Goal: Information Seeking & Learning: Learn about a topic

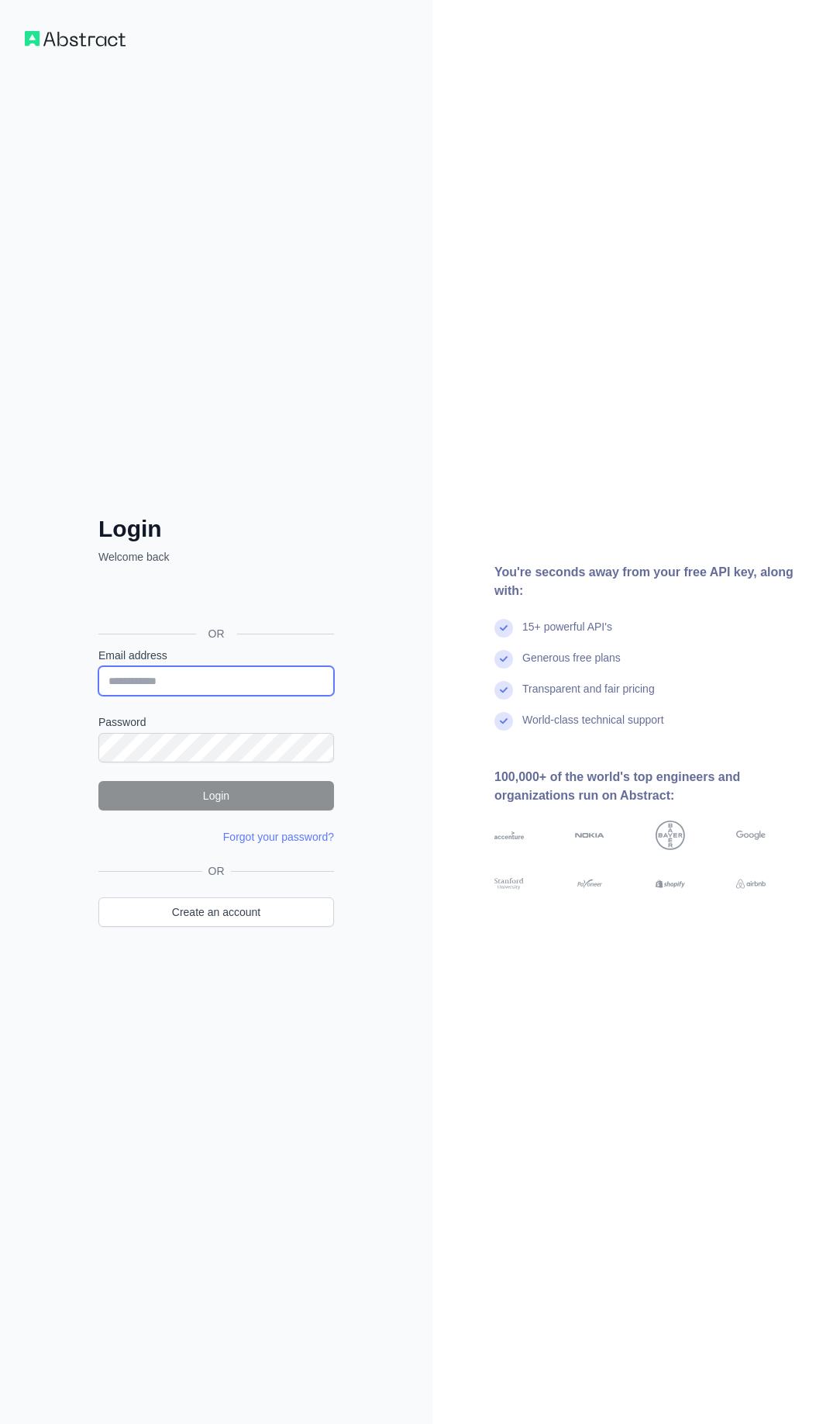
type input "**********"
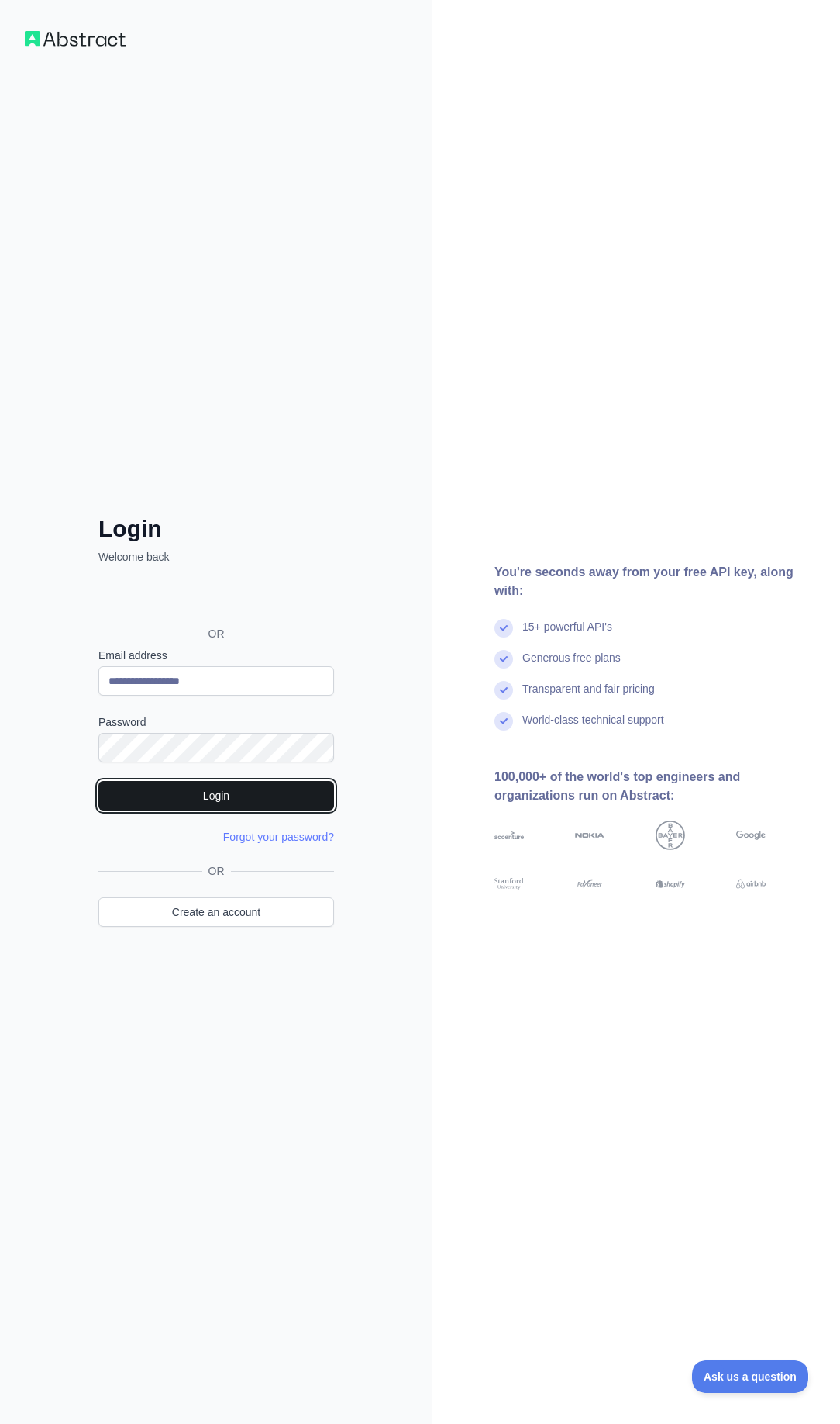
click at [251, 798] on button "Login" at bounding box center [216, 795] width 236 height 30
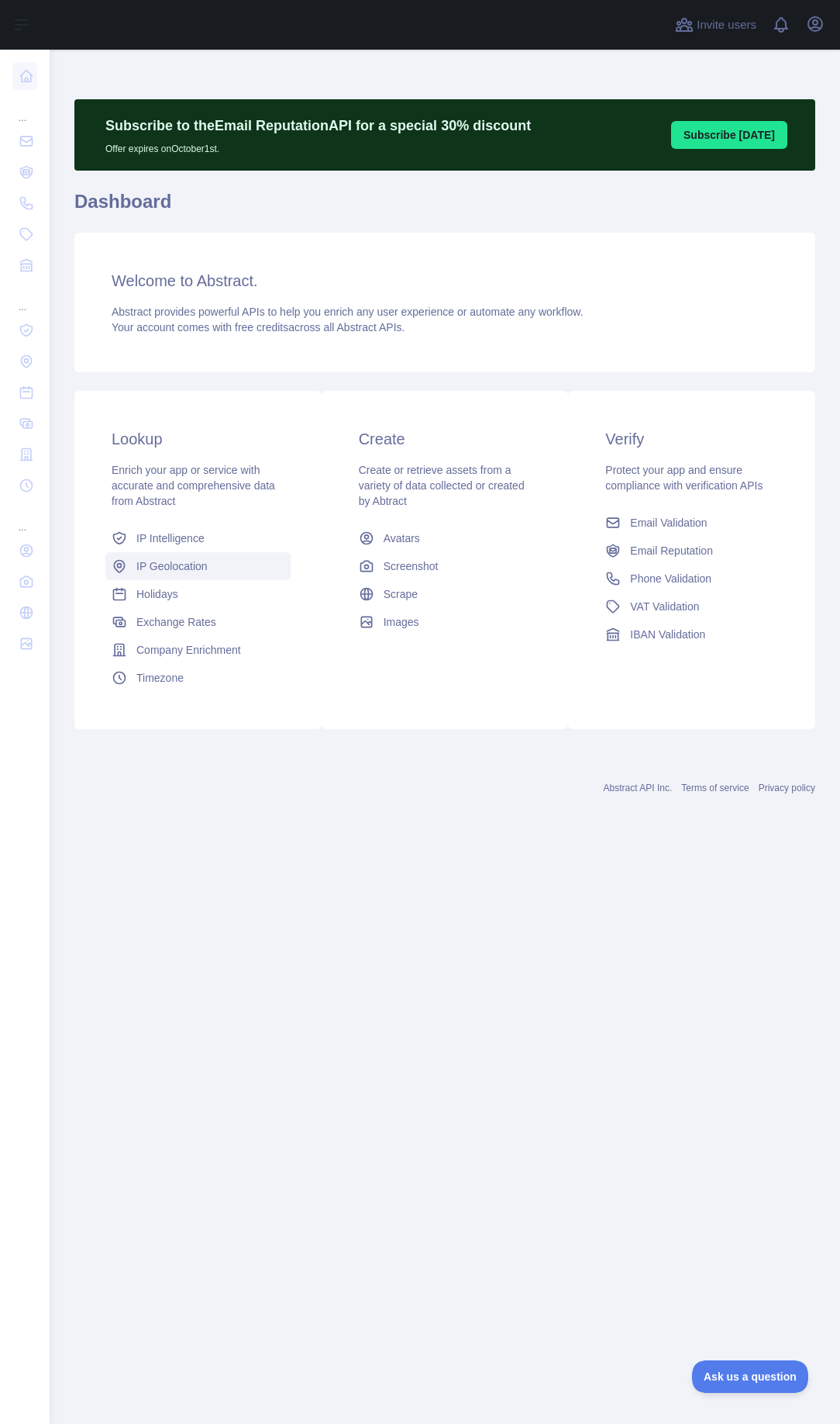
click at [200, 579] on link "IP Geolocation" at bounding box center [198, 566] width 185 height 28
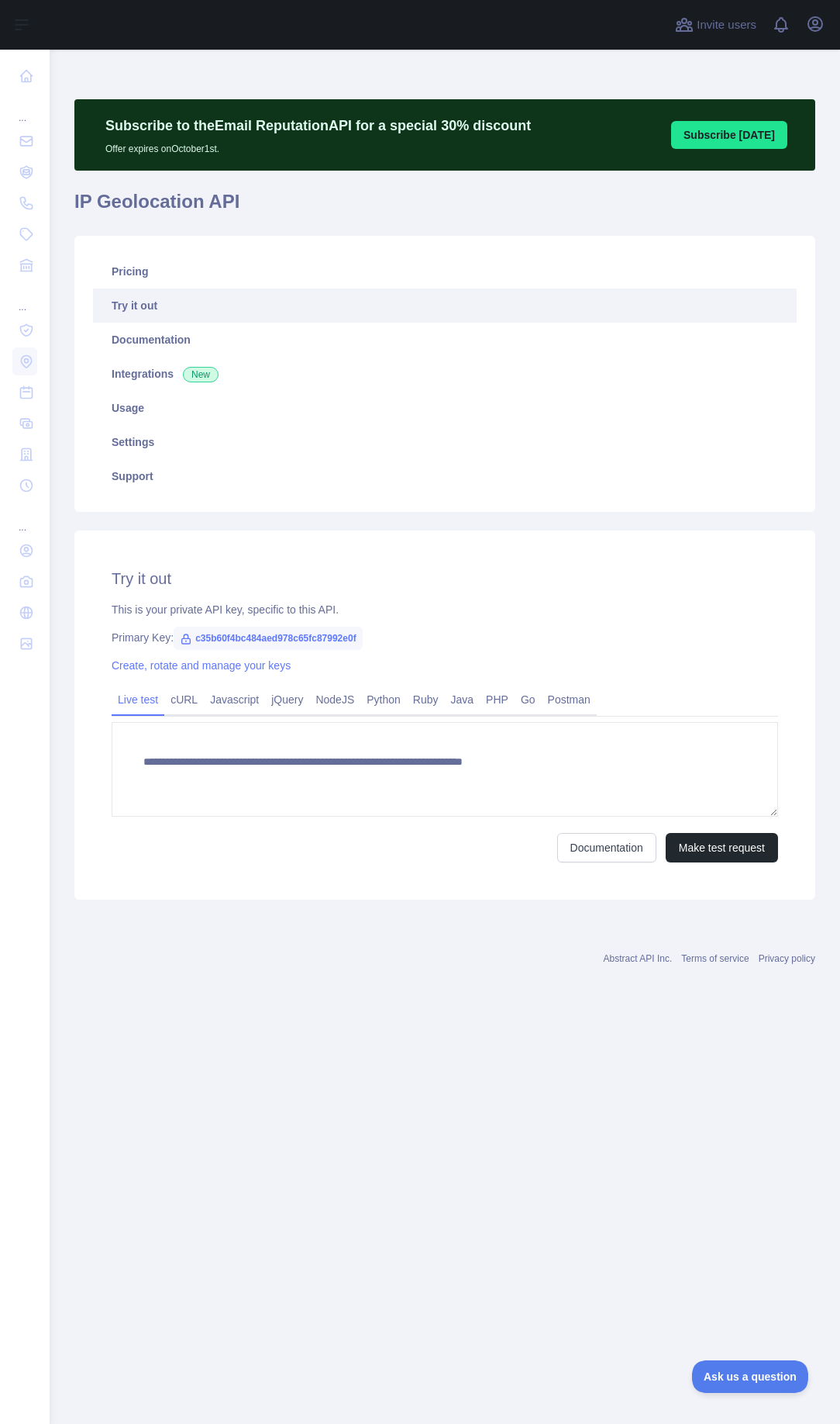
type textarea "**********"
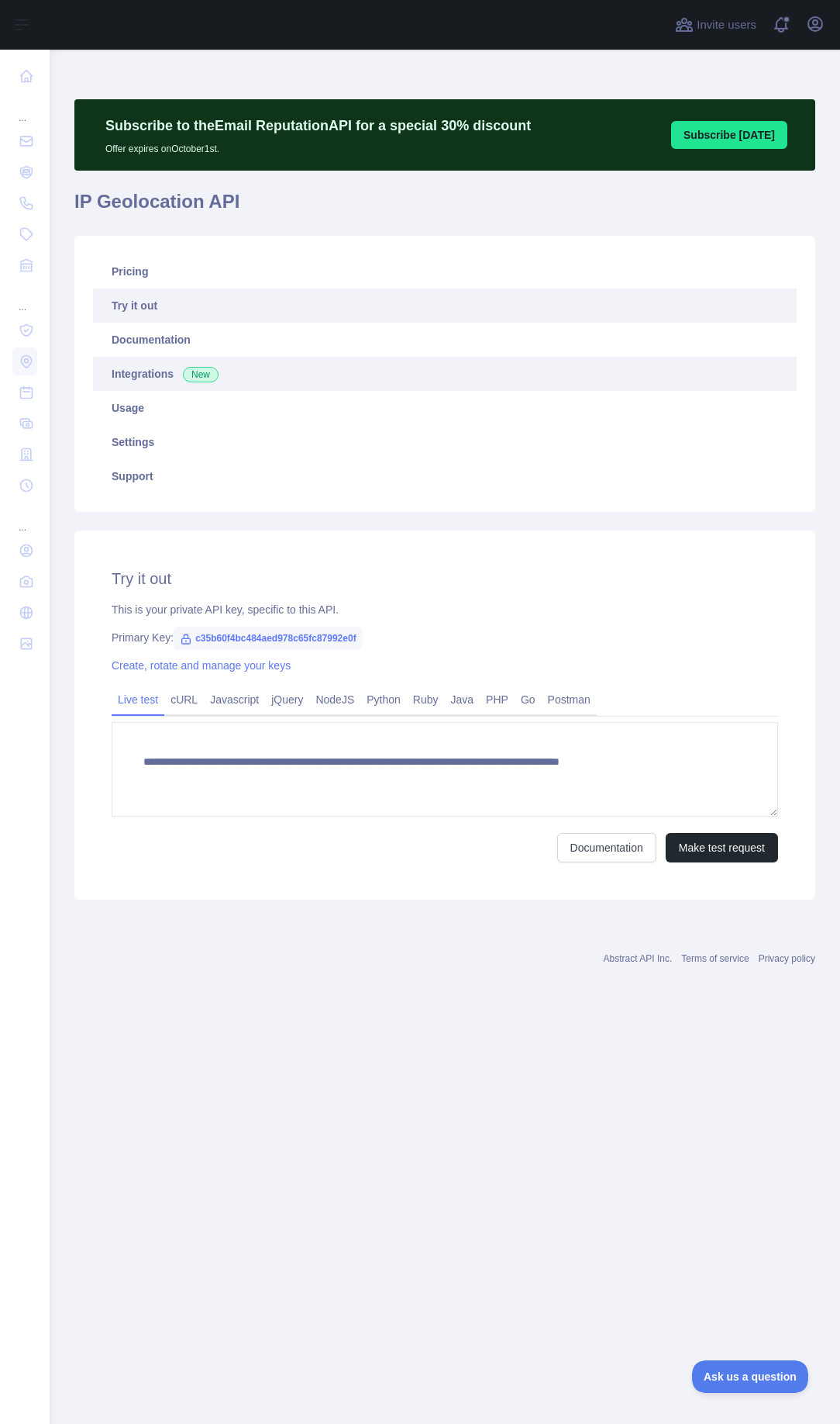
click at [214, 369] on span "New" at bounding box center [201, 374] width 36 height 15
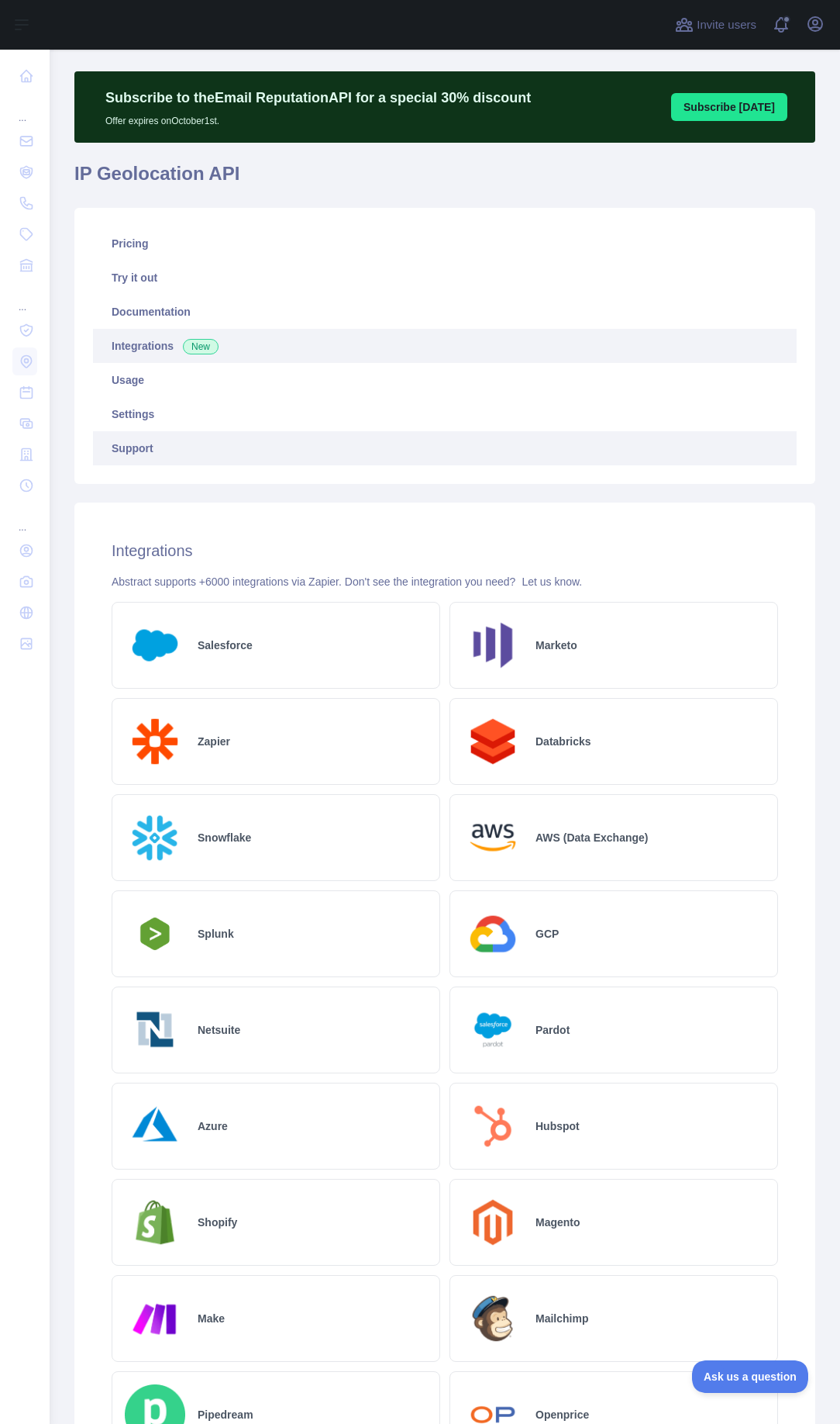
scroll to position [24, 0]
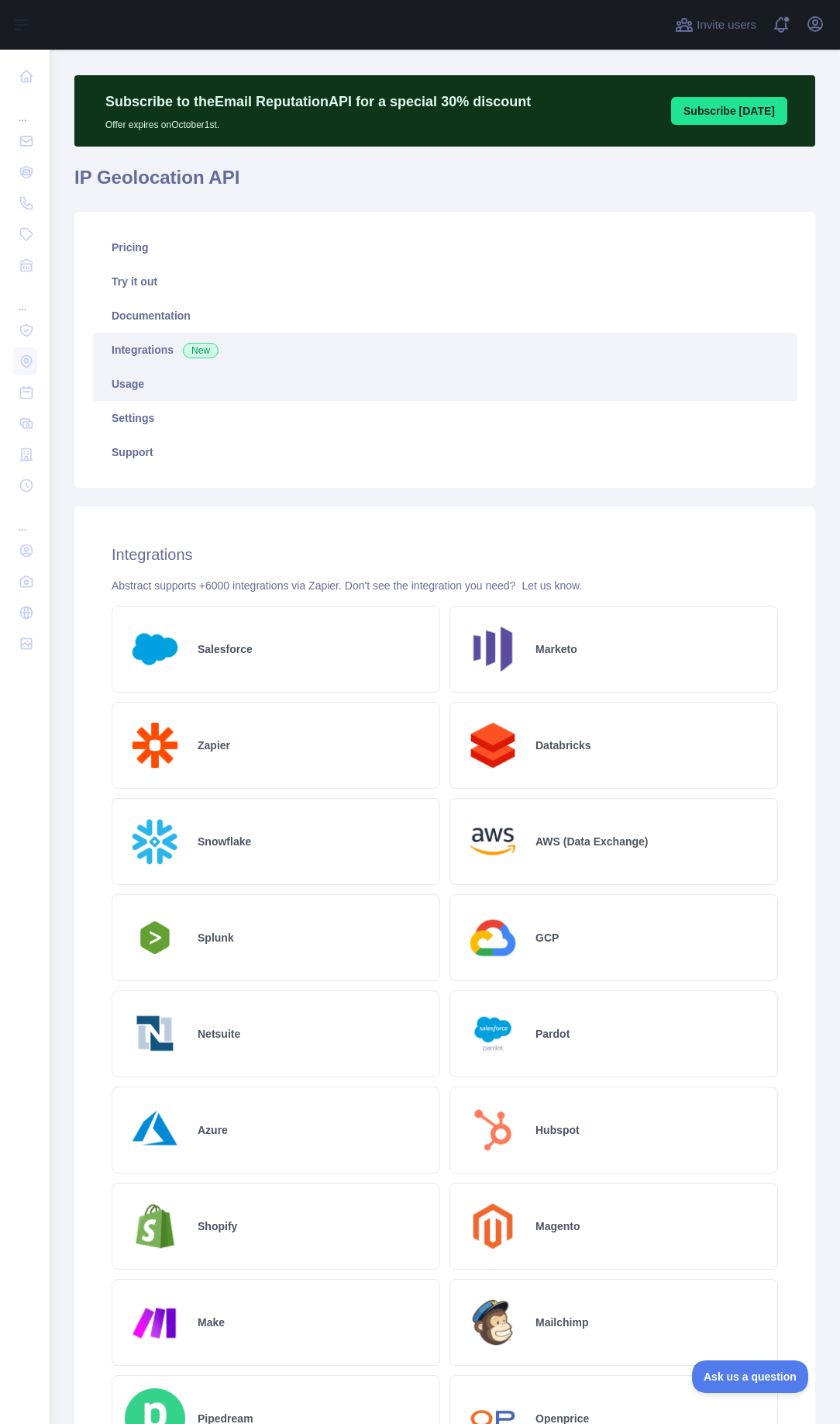
click at [216, 376] on link "Usage" at bounding box center [445, 383] width 704 height 34
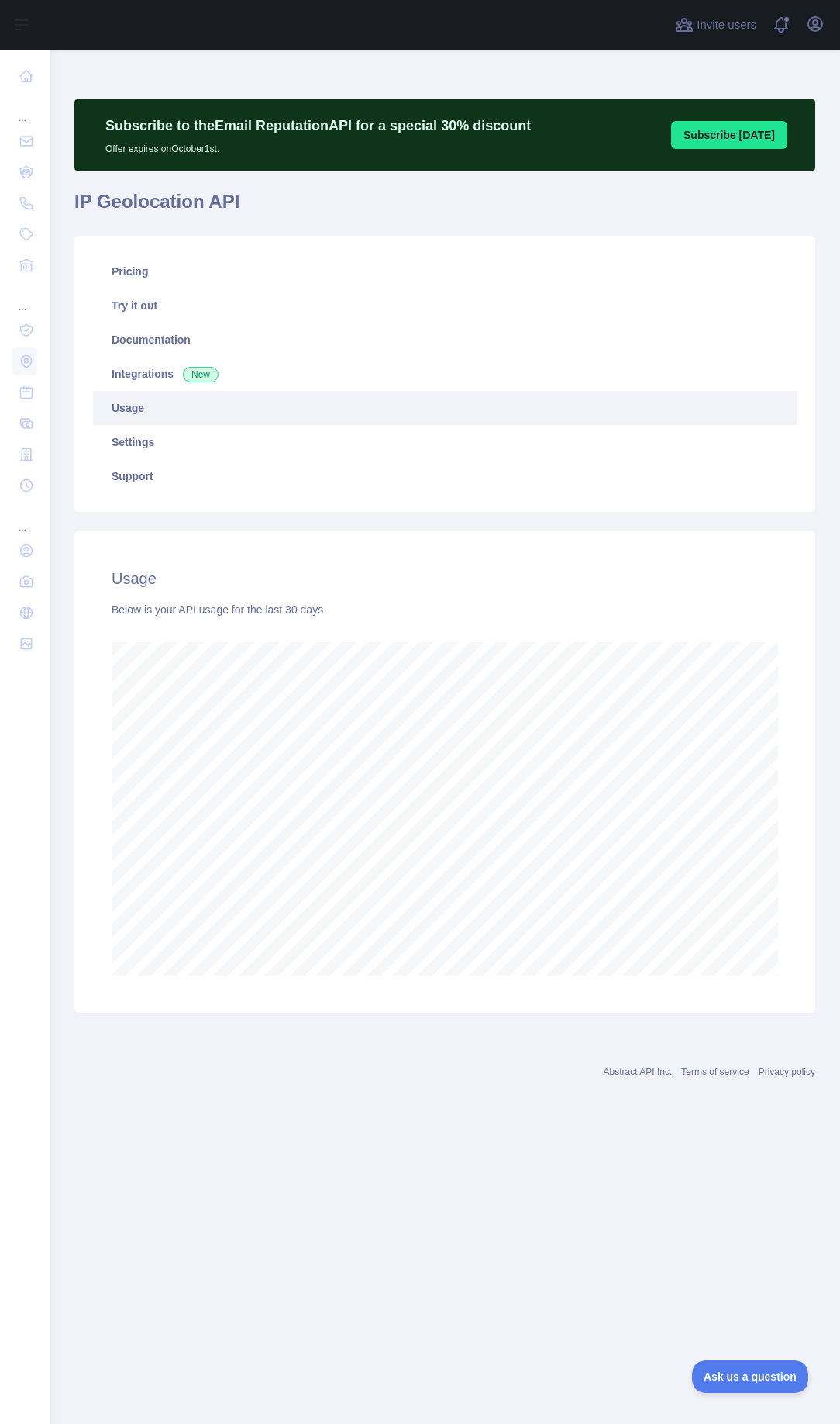
scroll to position [1374, 791]
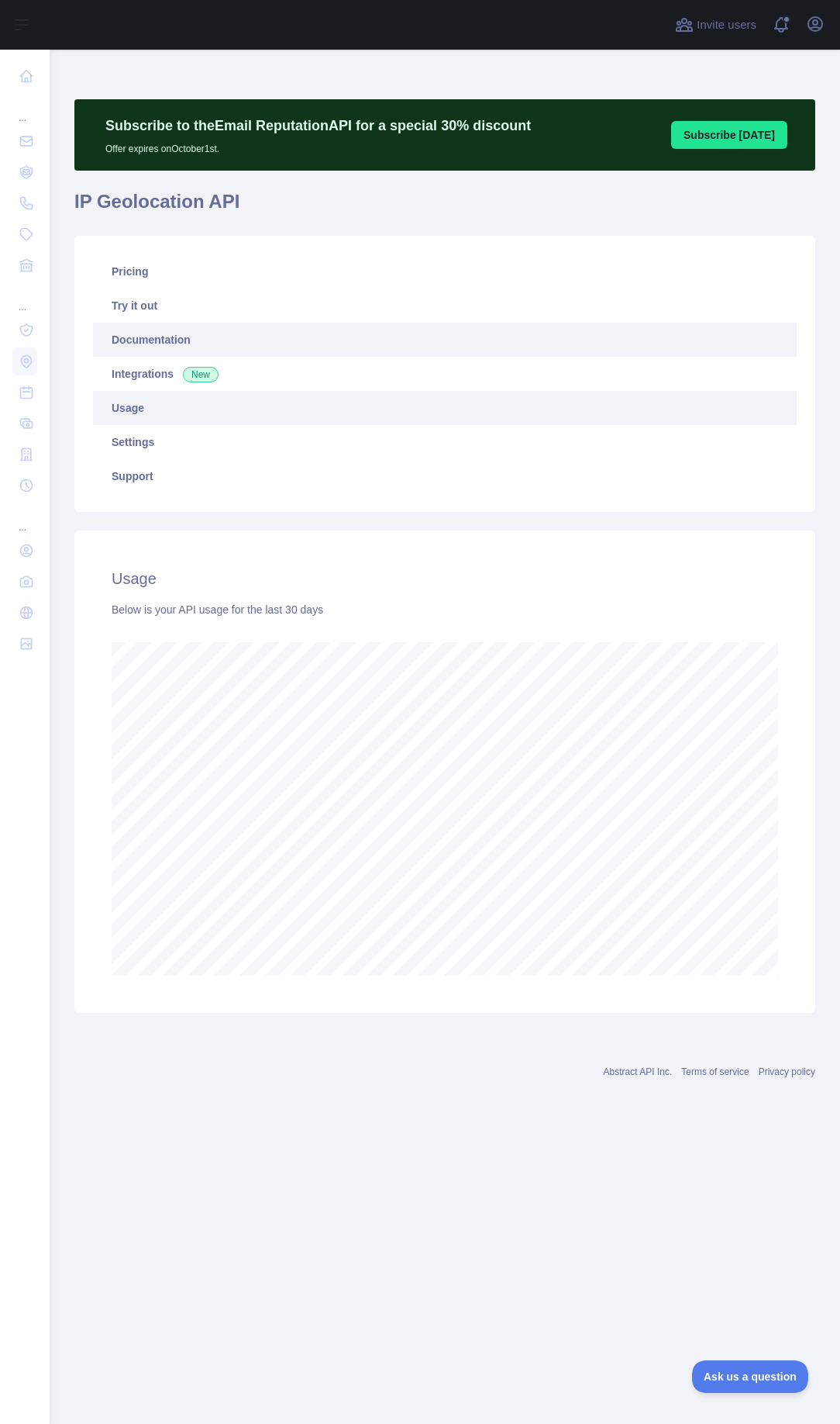
click at [209, 348] on link "Documentation" at bounding box center [445, 340] width 704 height 34
click at [184, 346] on link "Documentation" at bounding box center [445, 340] width 704 height 34
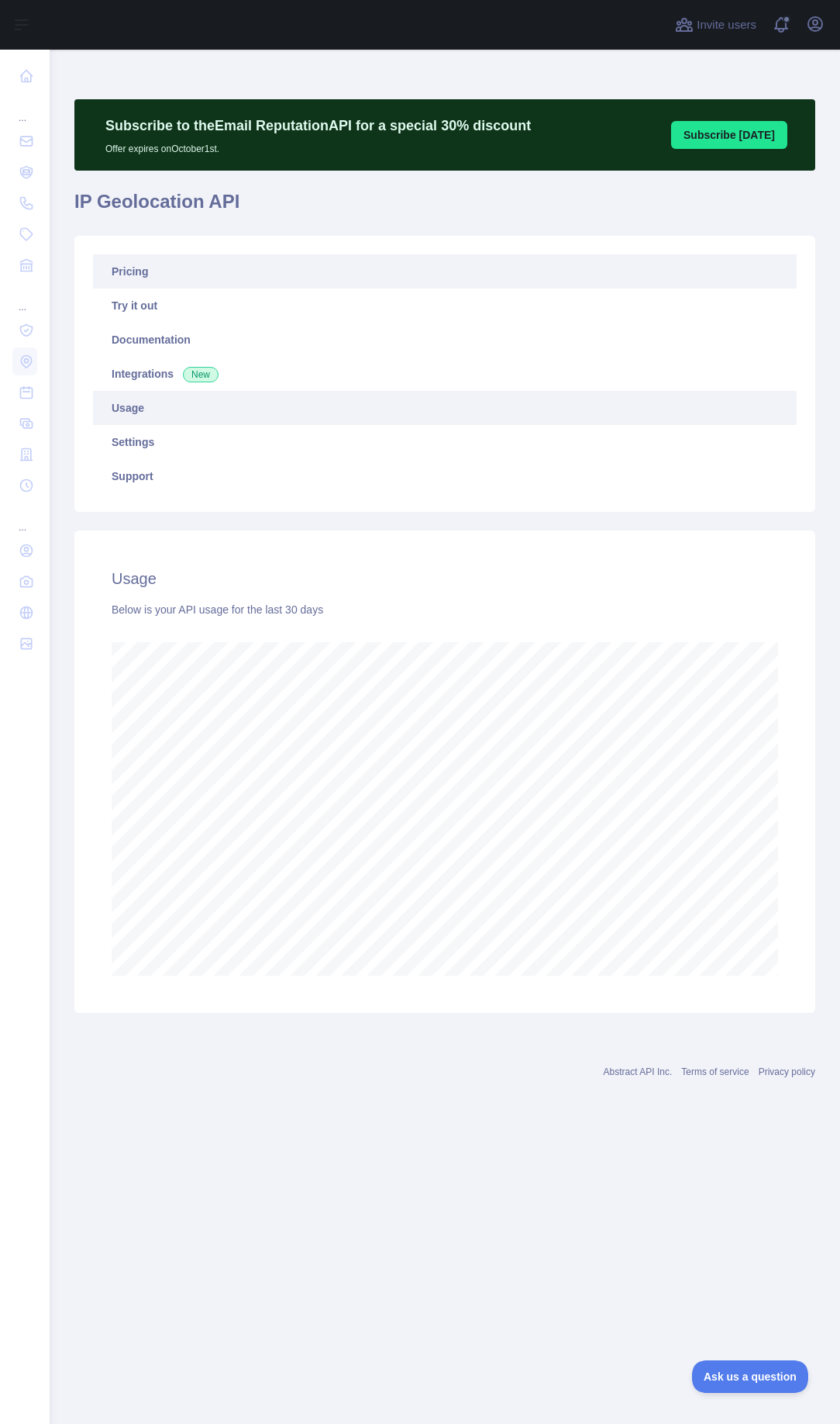
click at [209, 278] on link "Pricing" at bounding box center [445, 271] width 704 height 34
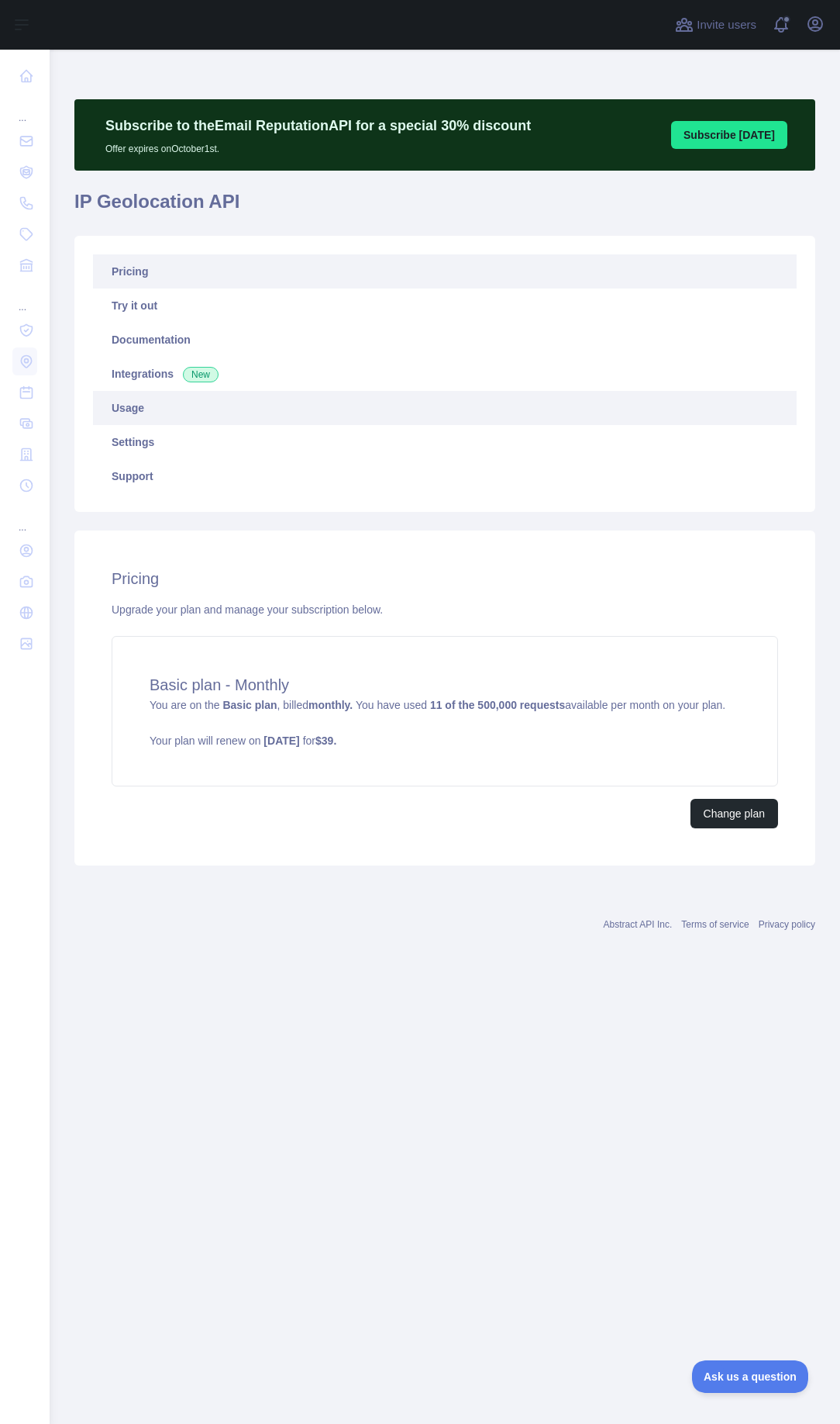
click at [168, 395] on link "Usage" at bounding box center [445, 408] width 704 height 34
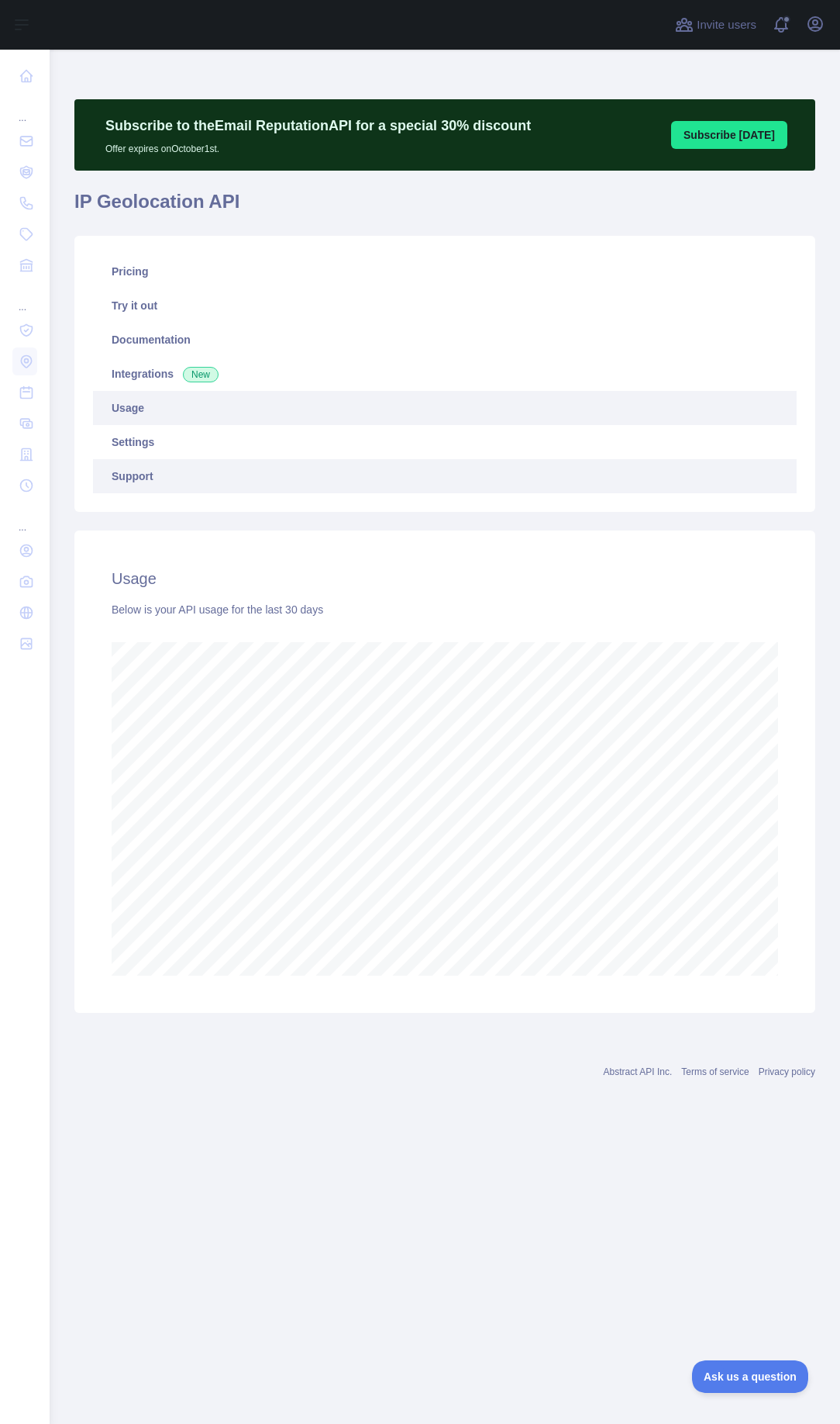
scroll to position [774094, 774443]
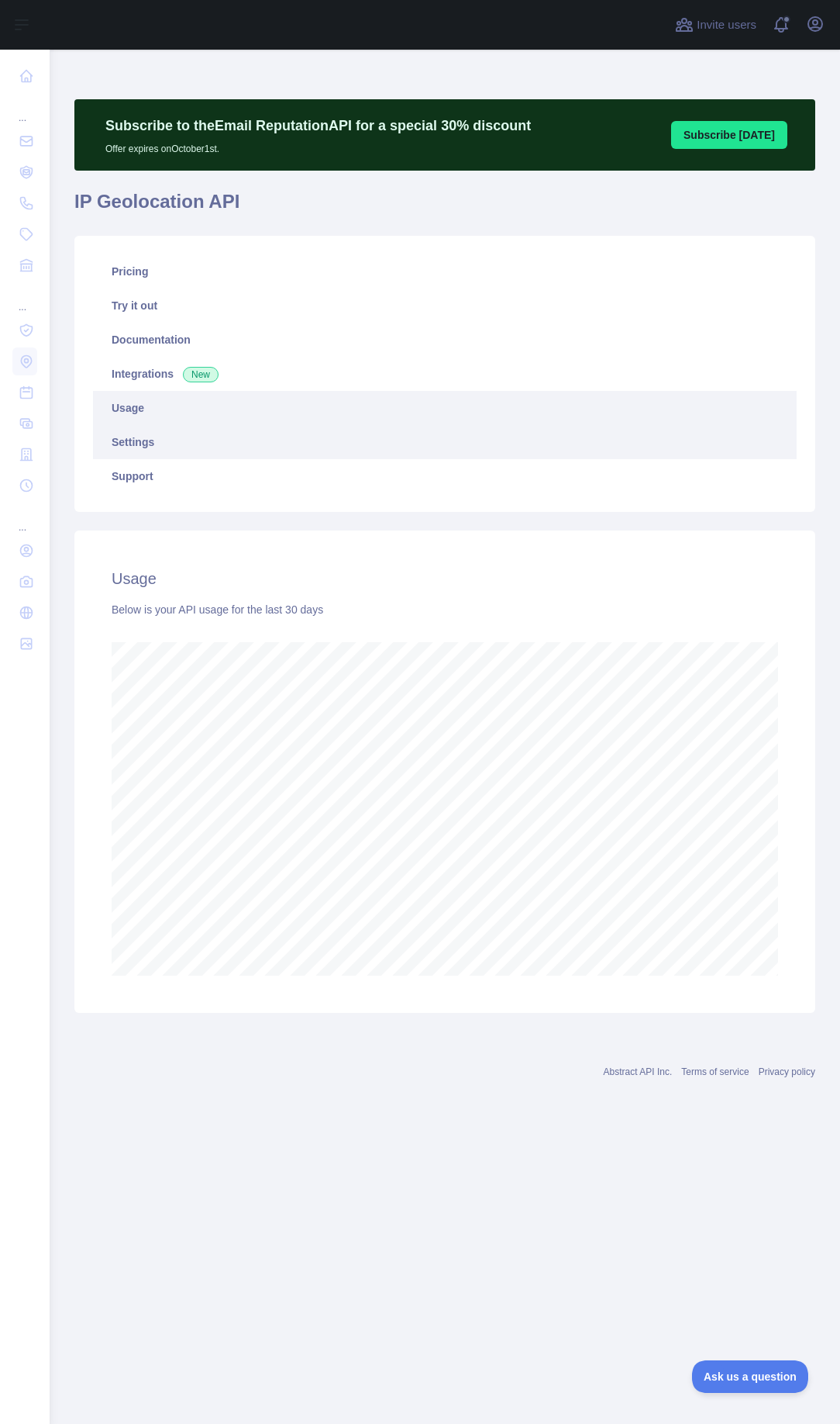
click at [196, 449] on link "Settings" at bounding box center [445, 442] width 704 height 34
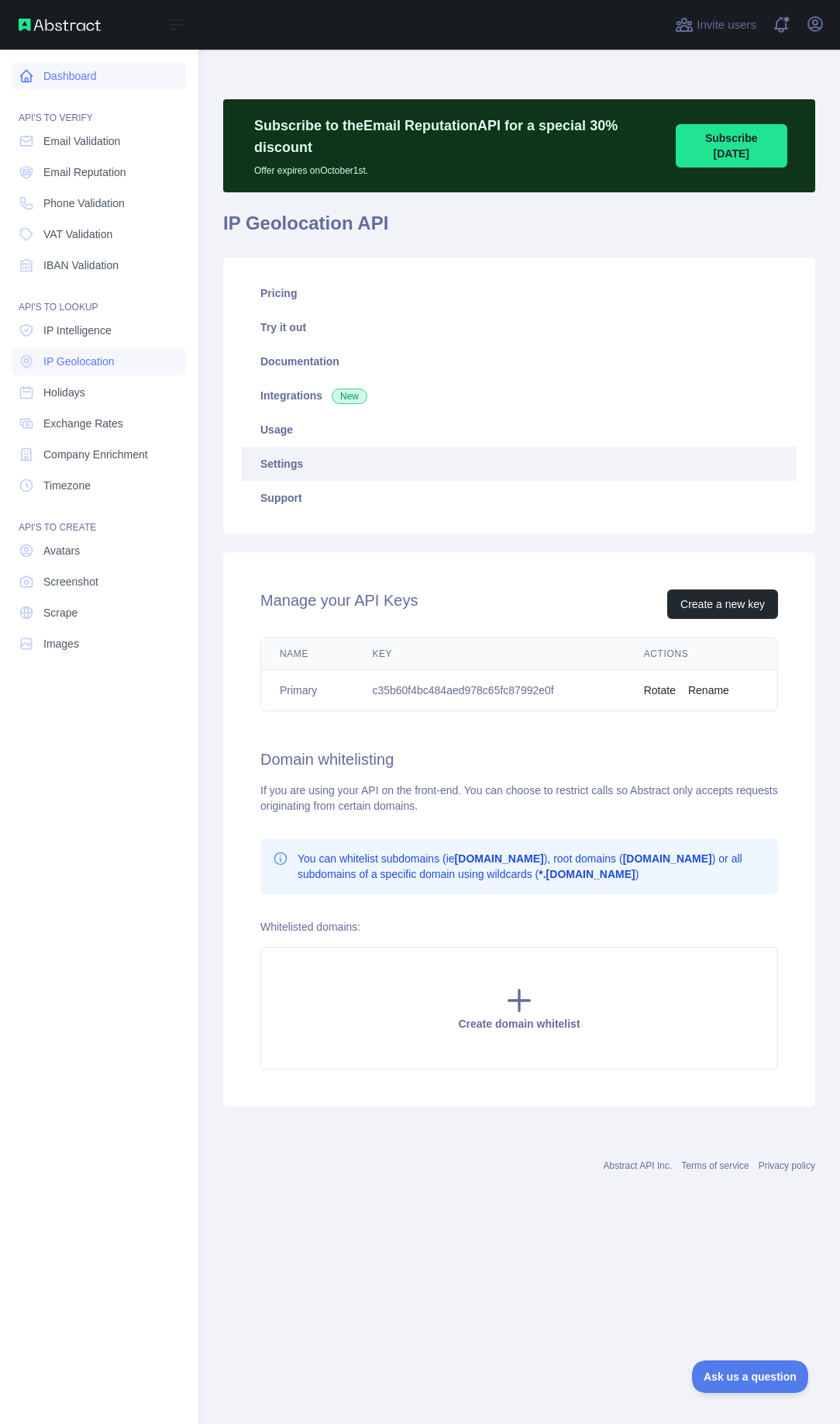
click at [110, 76] on link "Dashboard" at bounding box center [100, 76] width 174 height 28
